Goal: Communication & Community: Ask a question

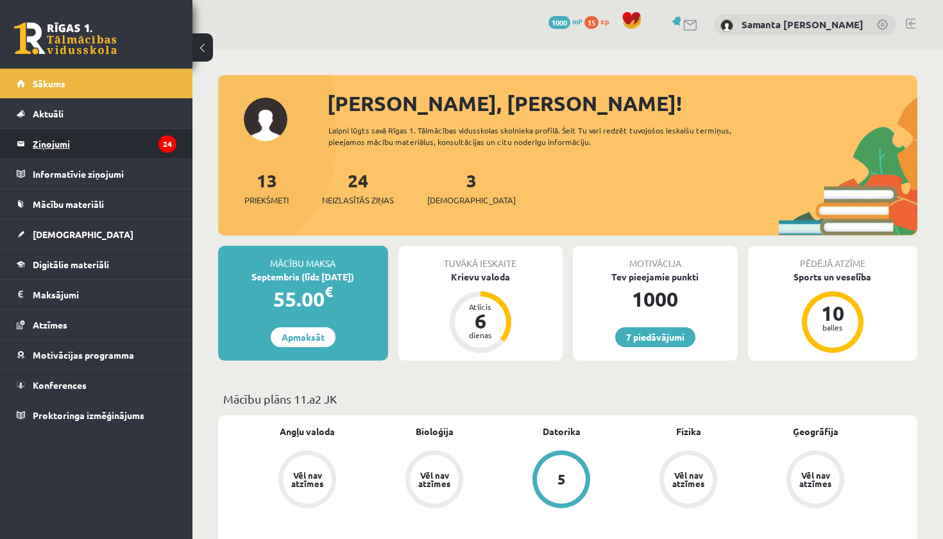
click at [55, 144] on legend "Ziņojumi 24" at bounding box center [105, 143] width 144 height 29
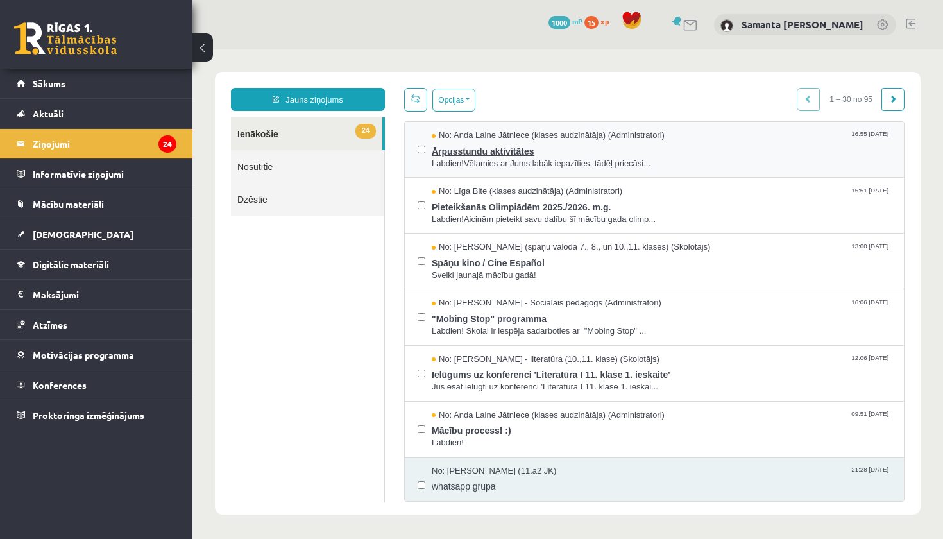
click at [675, 146] on span "Ārpusstundu aktivitātes" at bounding box center [661, 150] width 459 height 16
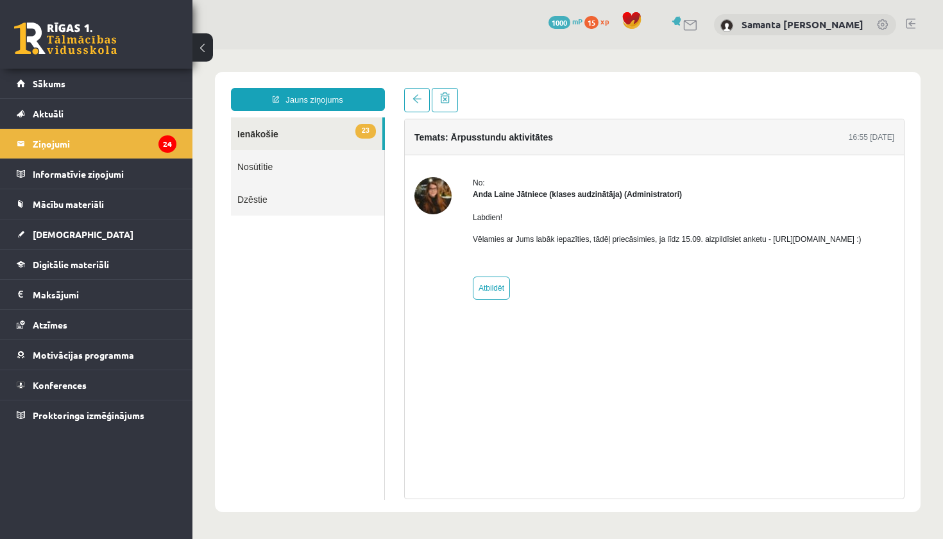
drag, startPoint x: 467, startPoint y: 250, endPoint x: 619, endPoint y: 251, distance: 151.3
click at [619, 251] on div "No: [PERSON_NAME] Jātniece (klases audzinātāja) (Administratori) Labdien! Vēlam…" at bounding box center [654, 238] width 480 height 122
copy p "[URL][DOMAIN_NAME]"
click at [622, 353] on div "Temats: Ārpusstundu aktivitātes 16:55 [DATE] No: [PERSON_NAME] Jātniece (klases…" at bounding box center [654, 309] width 500 height 380
click at [812, 24] on link "Samanta [PERSON_NAME]" at bounding box center [802, 24] width 122 height 13
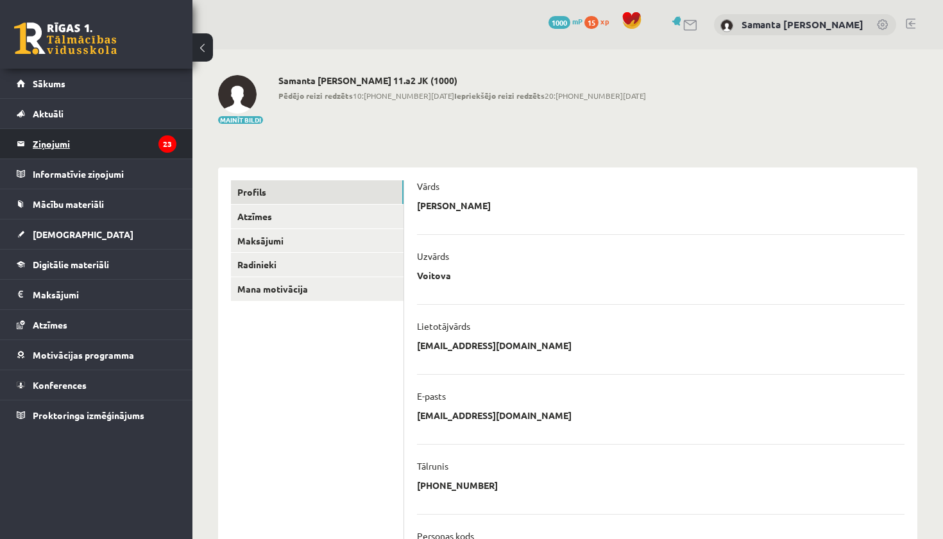
click at [44, 145] on legend "Ziņojumi 23" at bounding box center [105, 143] width 144 height 29
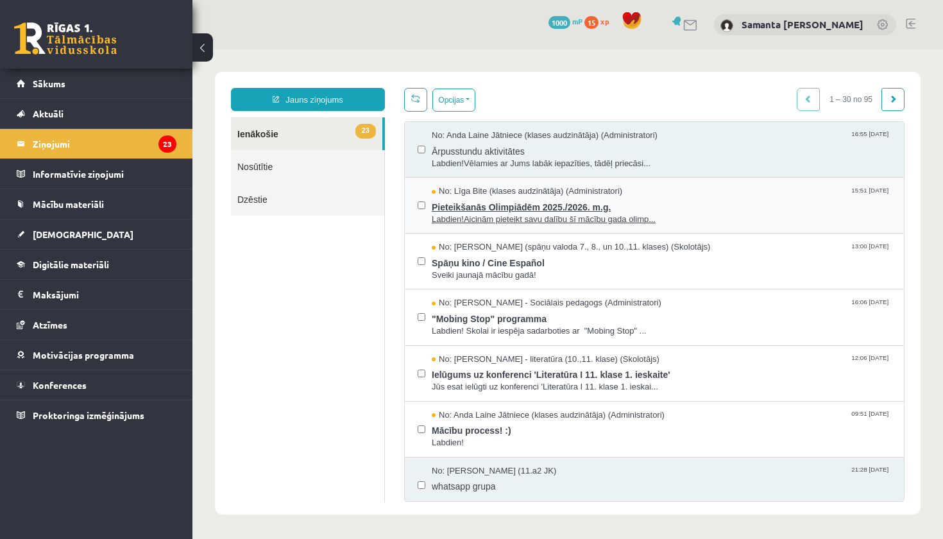
click at [698, 215] on span "Labdien!Aicinām pieteikt savu dalību šī mācību gada olimp..." at bounding box center [661, 220] width 459 height 12
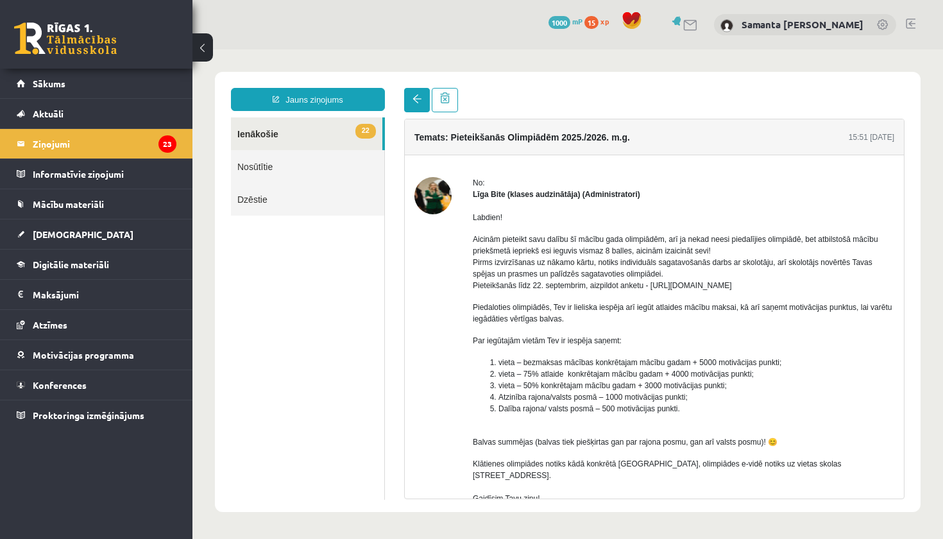
click at [419, 100] on span at bounding box center [416, 98] width 9 height 9
click at [52, 145] on legend "Ziņojumi 23" at bounding box center [105, 143] width 144 height 29
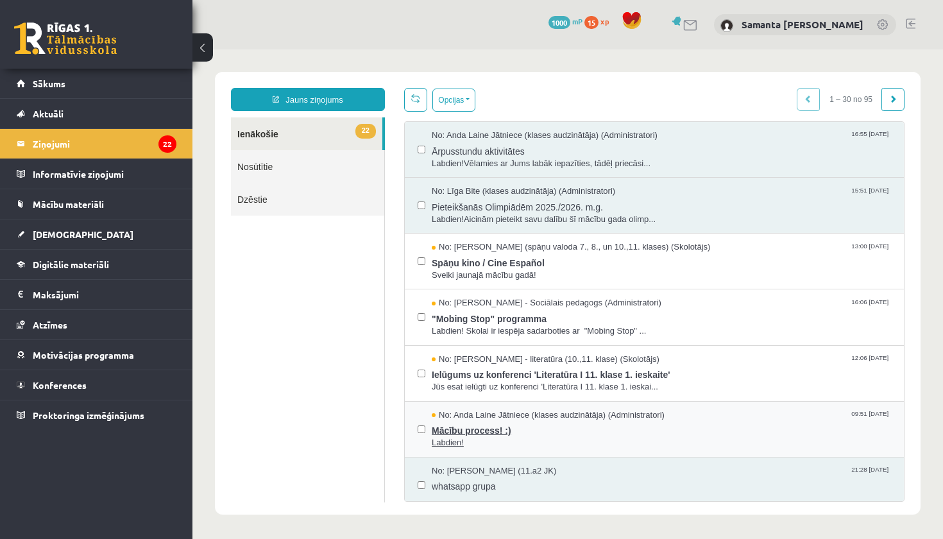
click at [619, 437] on span "Labdien!" at bounding box center [661, 443] width 459 height 12
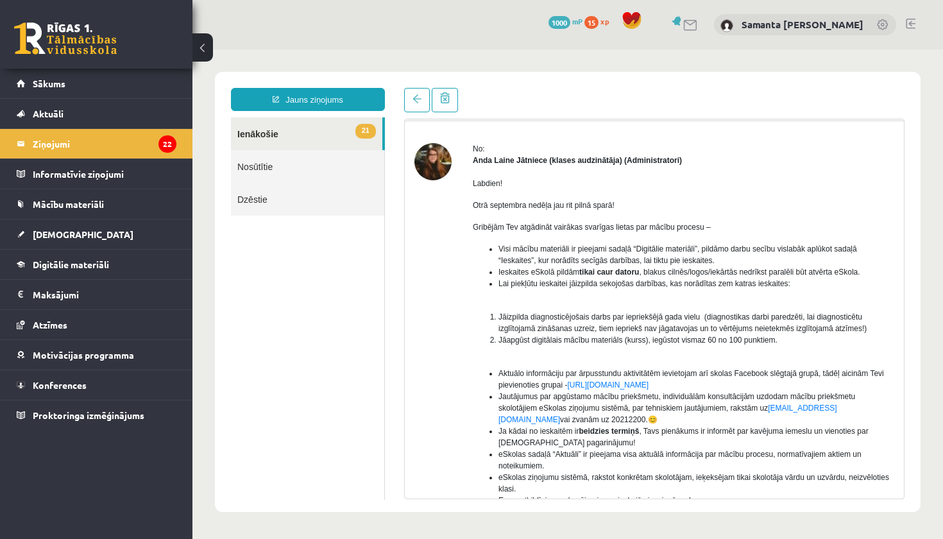
scroll to position [26, 0]
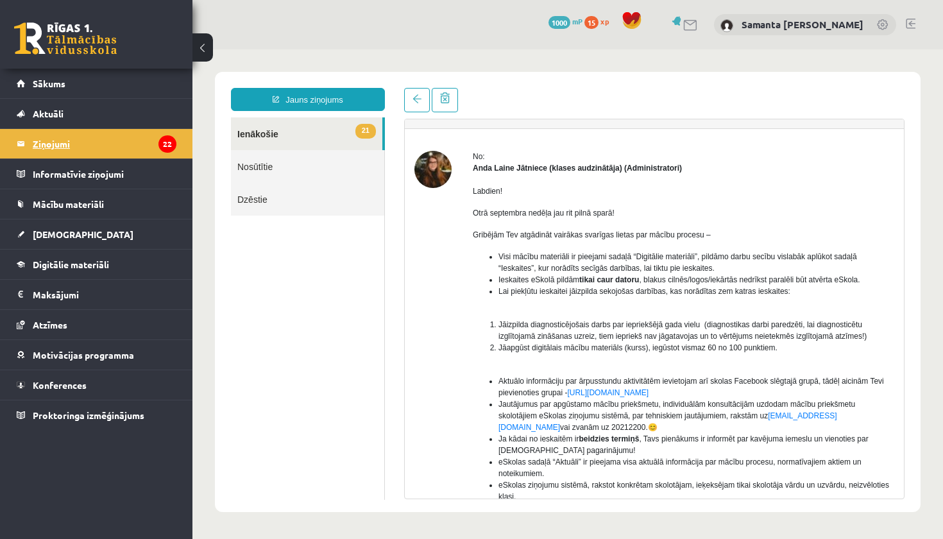
click at [58, 144] on legend "Ziņojumi 22" at bounding box center [105, 143] width 144 height 29
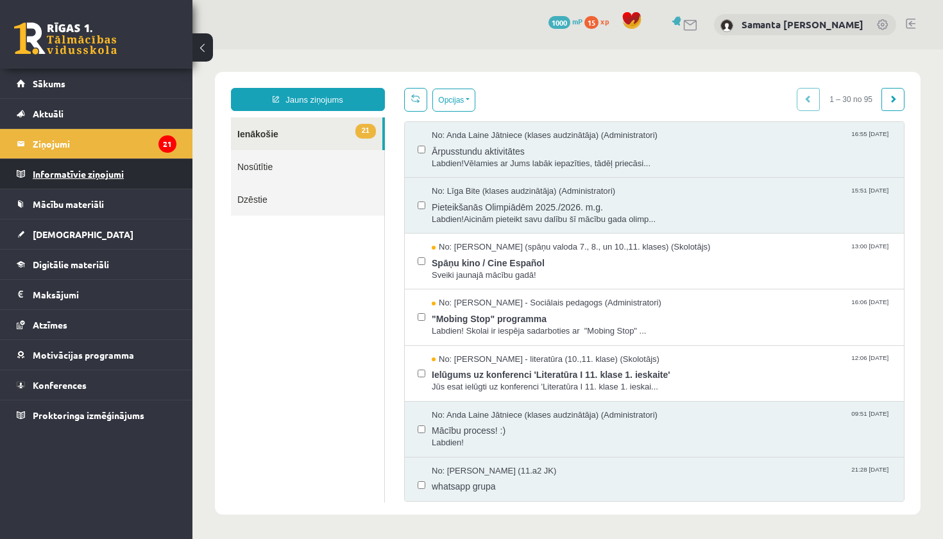
scroll to position [0, 0]
